Goal: Find specific page/section: Find specific page/section

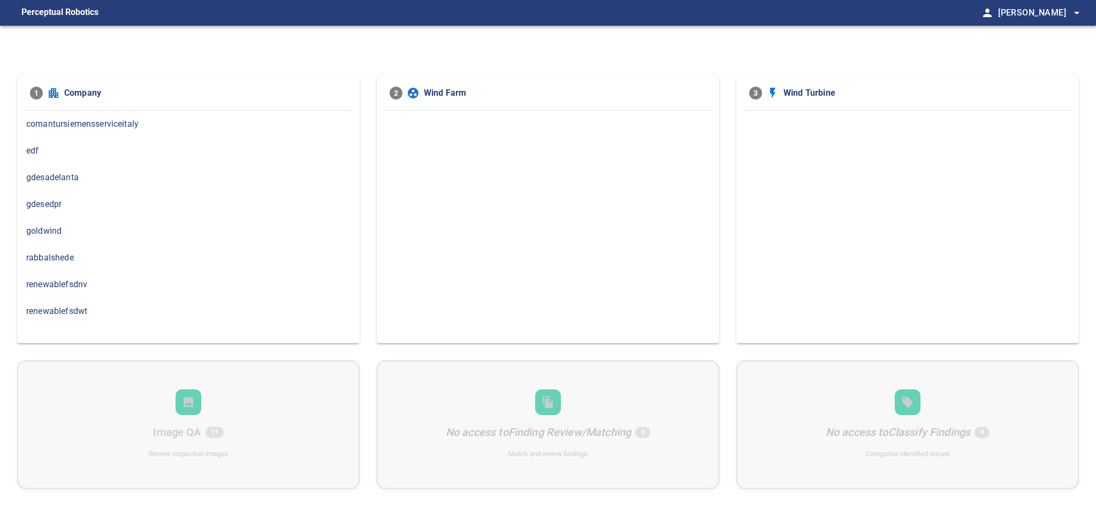
click at [81, 292] on div "renewablefsdnv" at bounding box center [188, 284] width 343 height 27
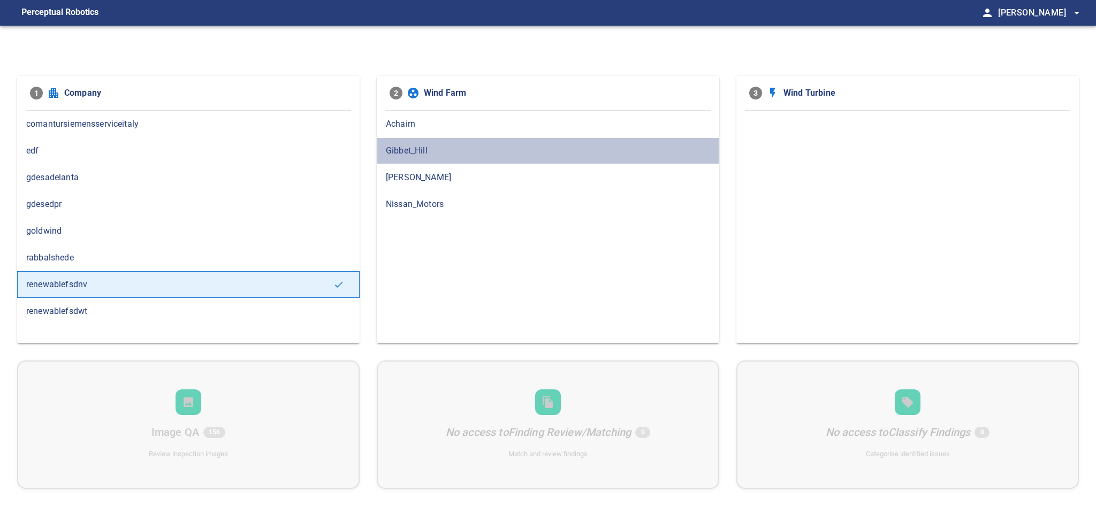
click at [409, 151] on span "Gibbet_Hill" at bounding box center [548, 151] width 324 height 13
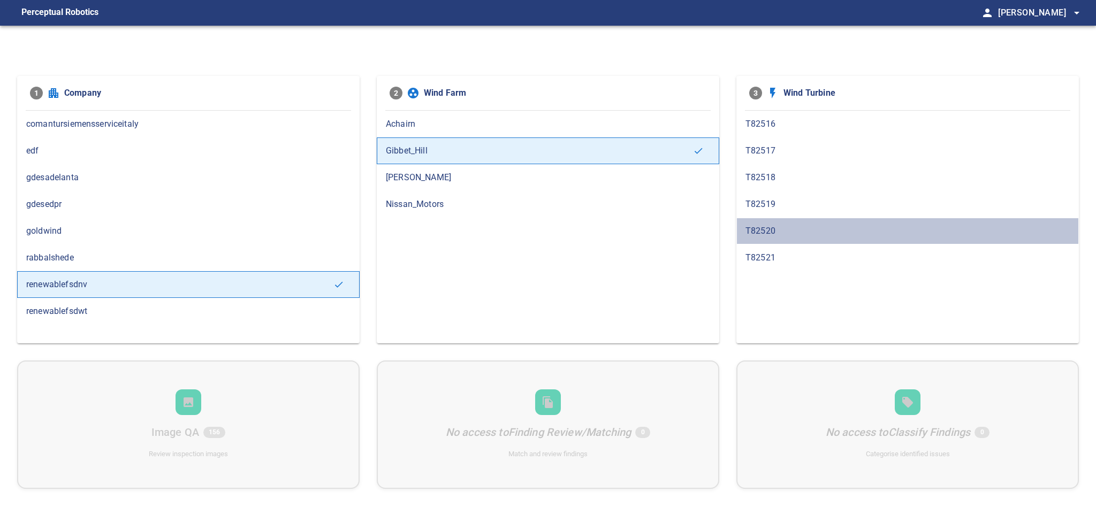
click at [756, 226] on span "T82520" at bounding box center [908, 231] width 324 height 13
